Goal: Check status: Check status

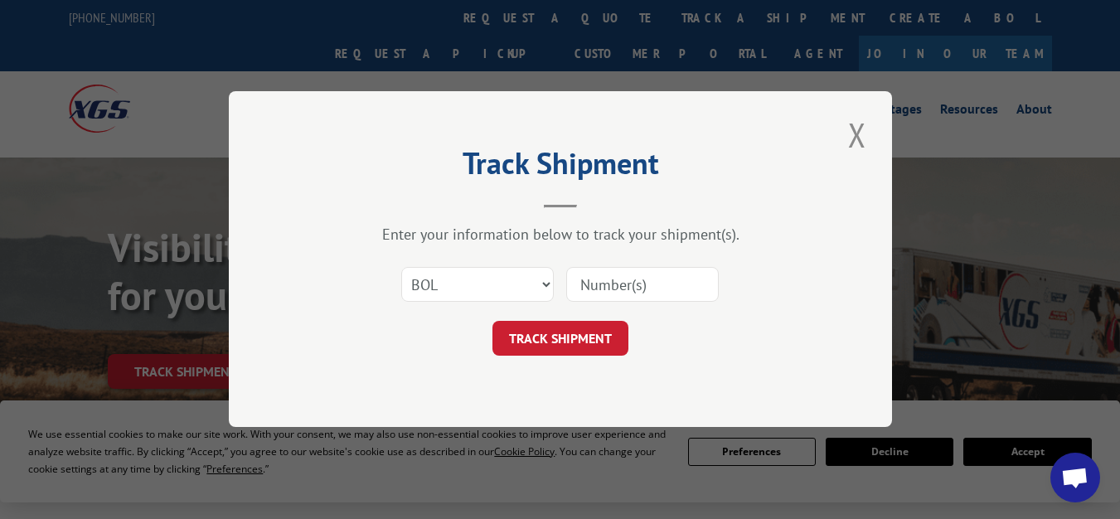
select select "bol"
type input "5953553"
click at [613, 348] on button "TRACK SHIPMENT" at bounding box center [560, 339] width 136 height 35
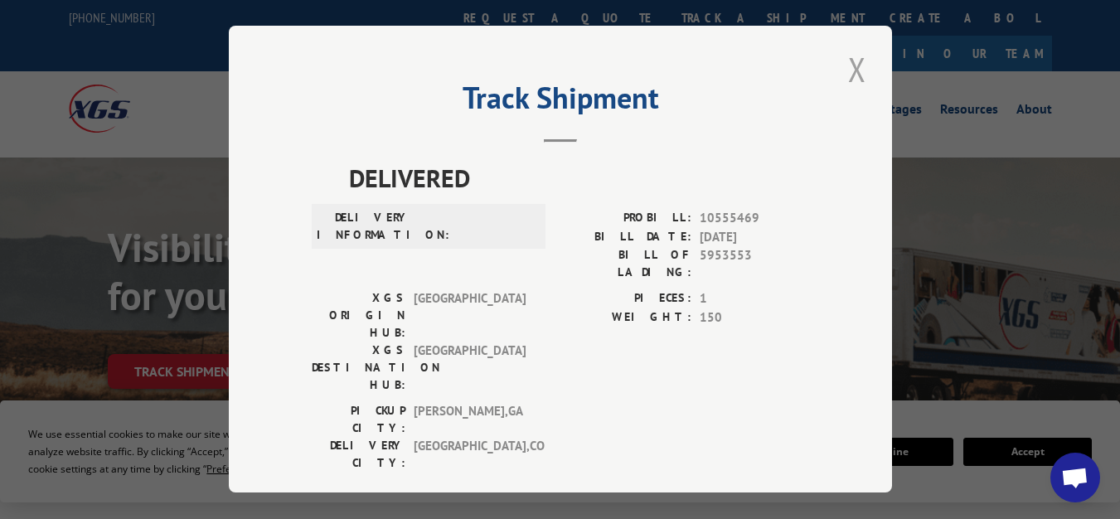
click at [848, 72] on button "Close modal" at bounding box center [857, 69] width 28 height 46
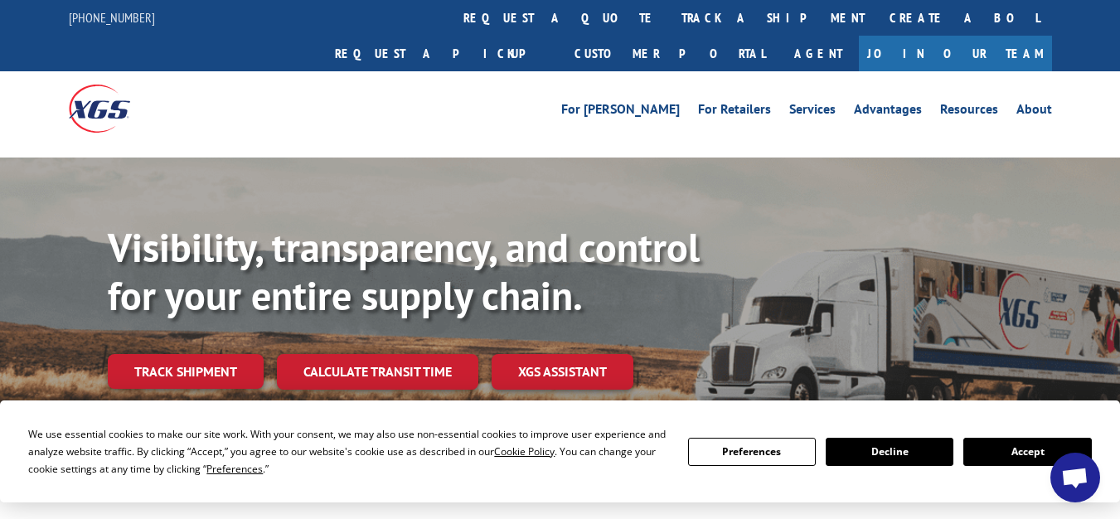
click at [341, 354] on link "Calculate transit time" at bounding box center [377, 372] width 201 height 36
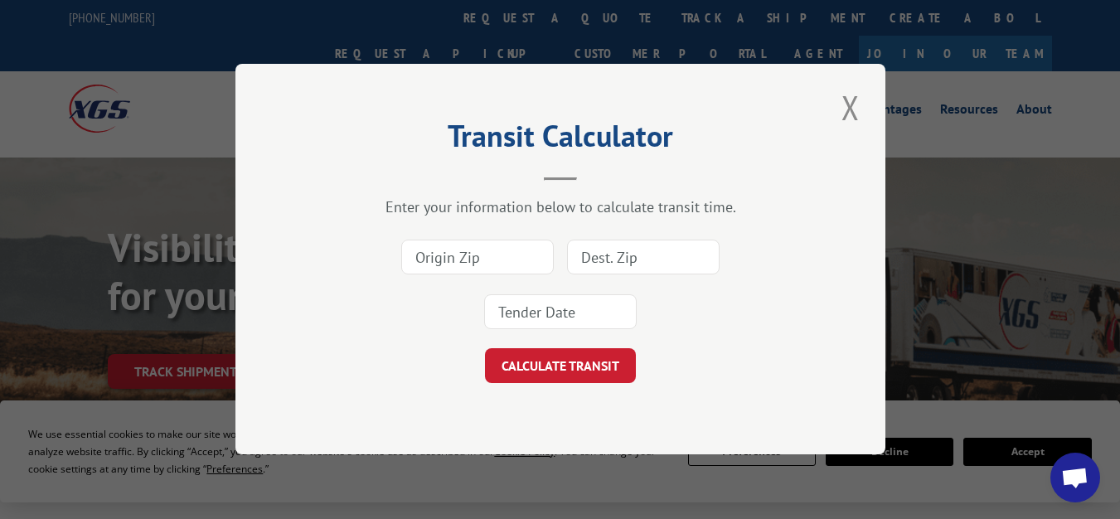
click at [509, 254] on input at bounding box center [477, 257] width 153 height 35
click at [847, 106] on button "Close modal" at bounding box center [851, 108] width 28 height 46
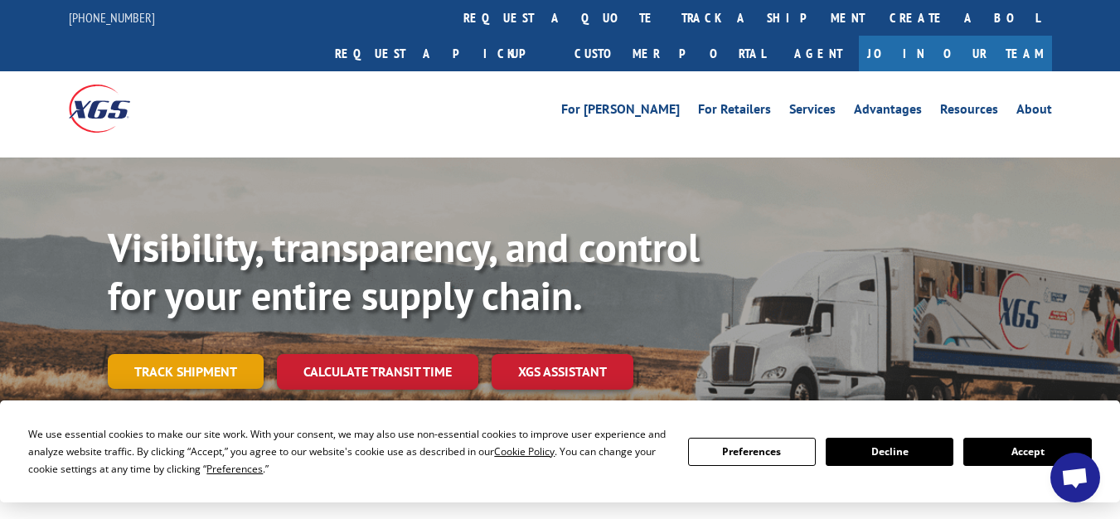
click at [240, 354] on link "Track shipment" at bounding box center [186, 371] width 156 height 35
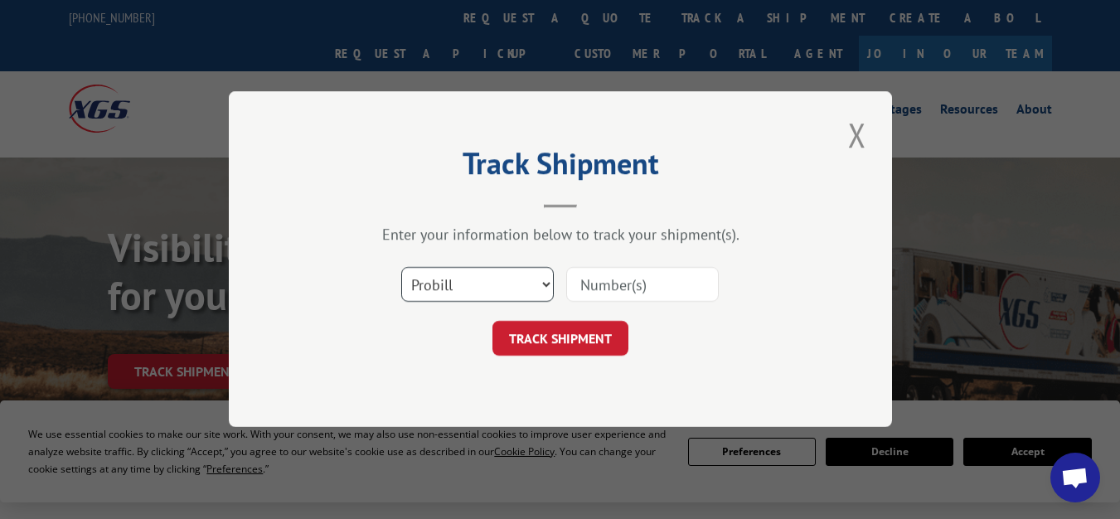
click at [457, 277] on select "Select category... Probill BOL PO" at bounding box center [477, 285] width 153 height 35
select select "bol"
click at [401, 268] on select "Select category... Probill BOL PO" at bounding box center [477, 285] width 153 height 35
paste input "5953553"
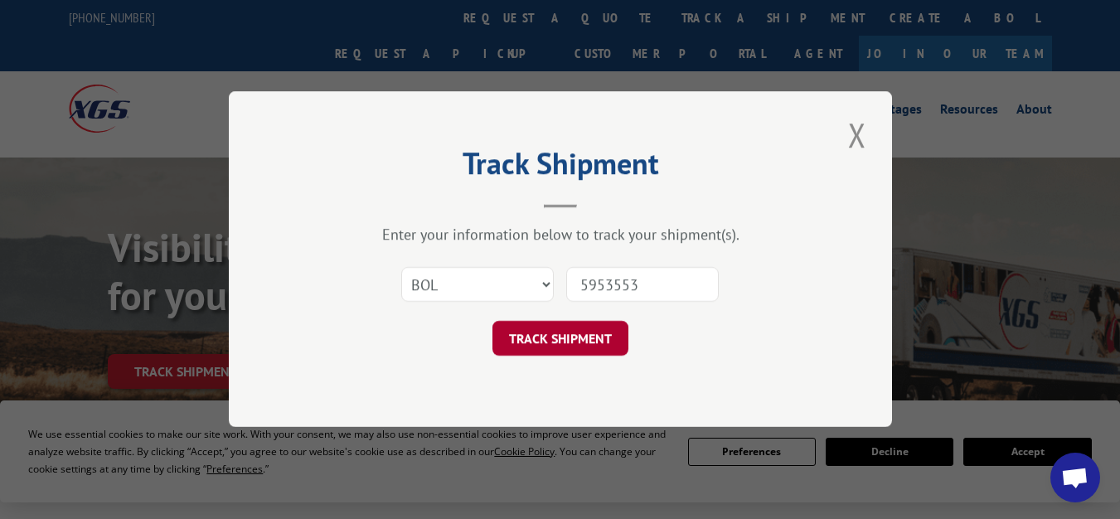
type input "5953553"
click at [582, 337] on button "TRACK SHIPMENT" at bounding box center [560, 339] width 136 height 35
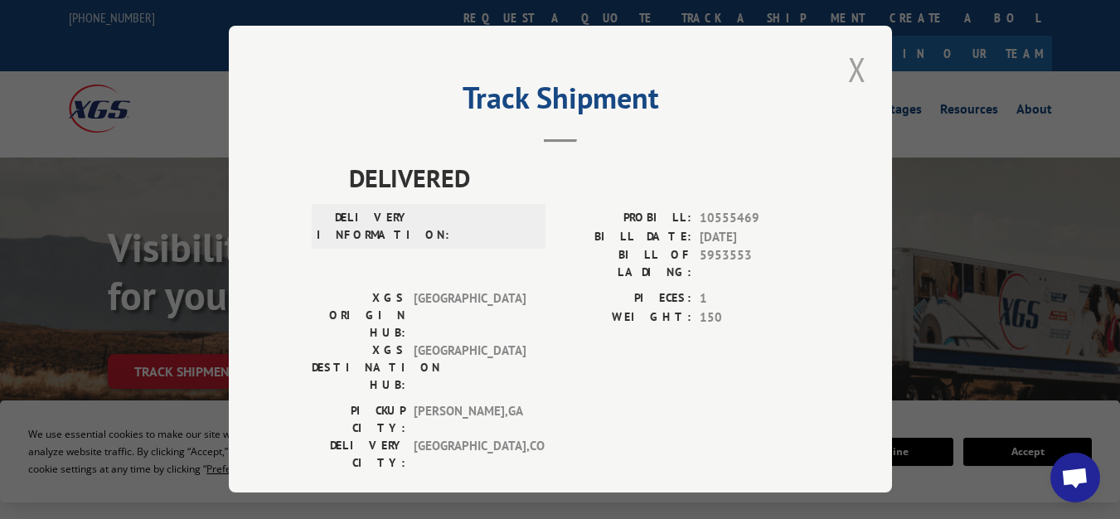
click at [848, 72] on button "Close modal" at bounding box center [857, 69] width 28 height 46
